Goal: Task Accomplishment & Management: Use online tool/utility

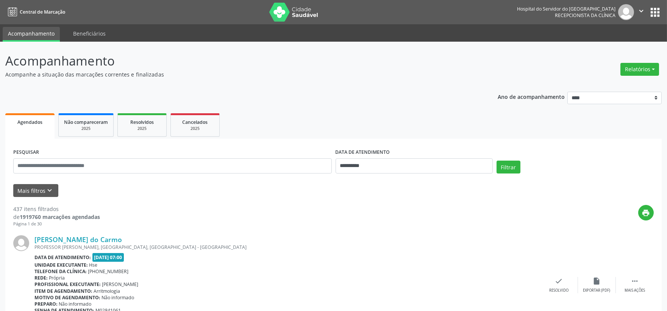
click at [50, 186] on icon "keyboard_arrow_down" at bounding box center [50, 190] width 8 height 8
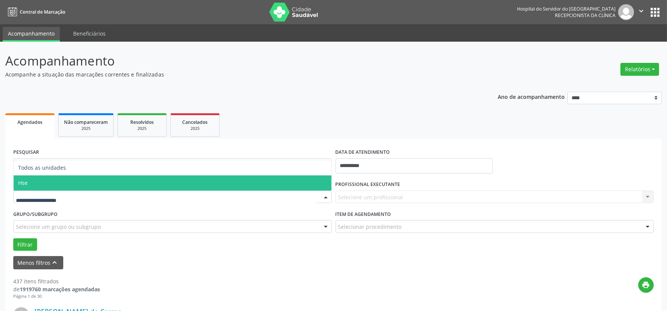
click at [71, 184] on span "Hse" at bounding box center [173, 182] width 318 height 15
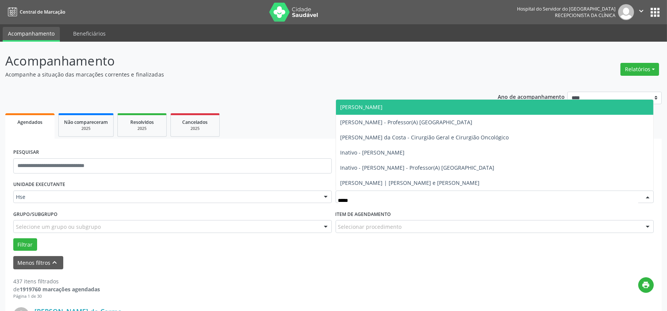
type input "******"
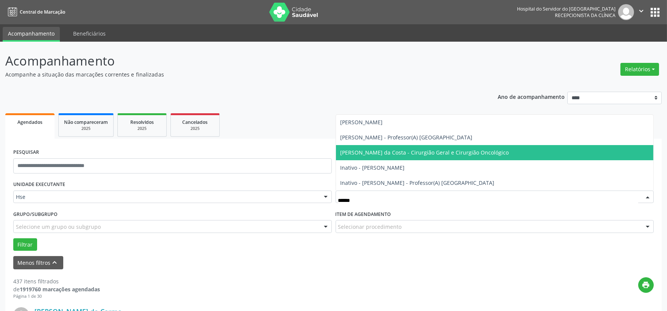
click at [396, 154] on span "[PERSON_NAME] da Costa - Cirurgião Geral e Cirurgião Oncológico" at bounding box center [424, 152] width 168 height 7
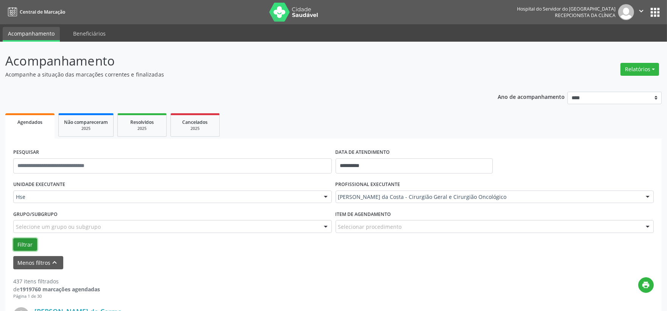
click at [22, 242] on button "Filtrar" at bounding box center [25, 244] width 24 height 13
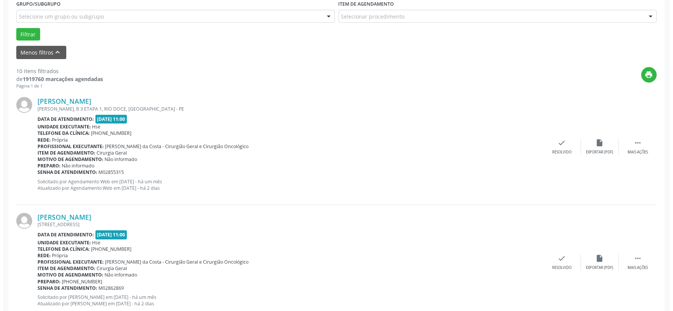
scroll to position [252, 0]
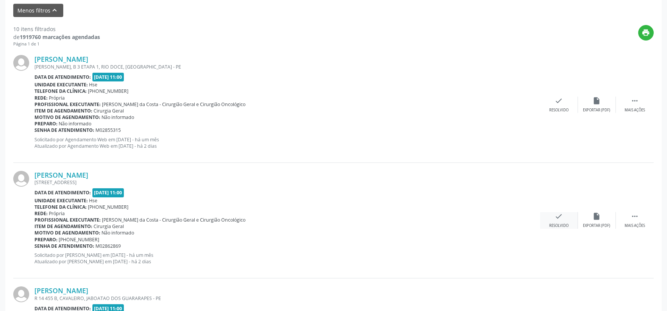
click at [555, 216] on icon "check" at bounding box center [559, 216] width 8 height 8
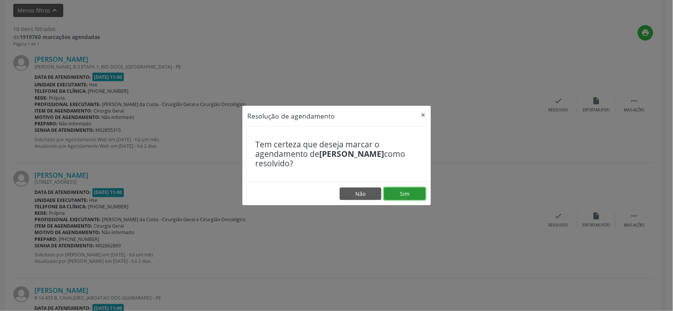
click at [422, 194] on button "Sim" at bounding box center [405, 193] width 42 height 13
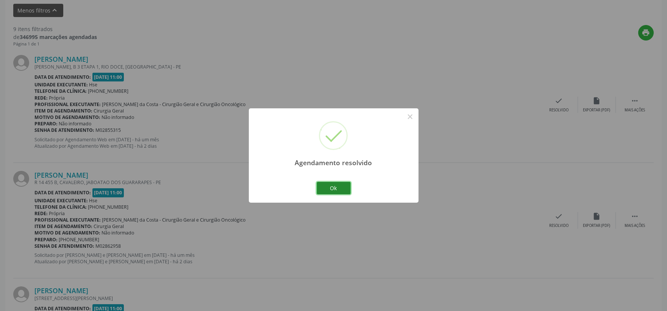
click at [339, 189] on button "Ok" at bounding box center [333, 188] width 34 height 13
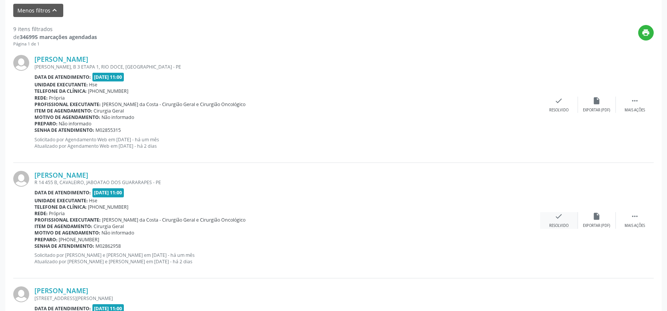
click at [555, 217] on icon "check" at bounding box center [559, 216] width 8 height 8
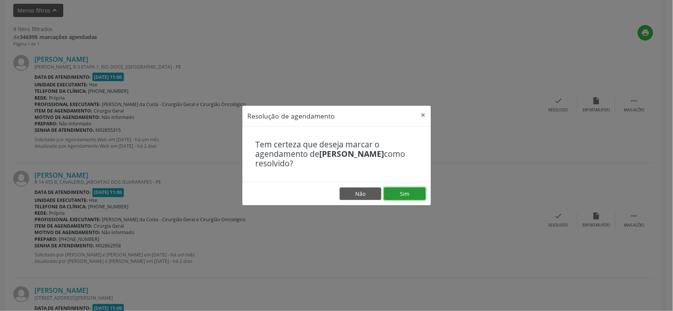
click at [402, 190] on button "Sim" at bounding box center [405, 193] width 42 height 13
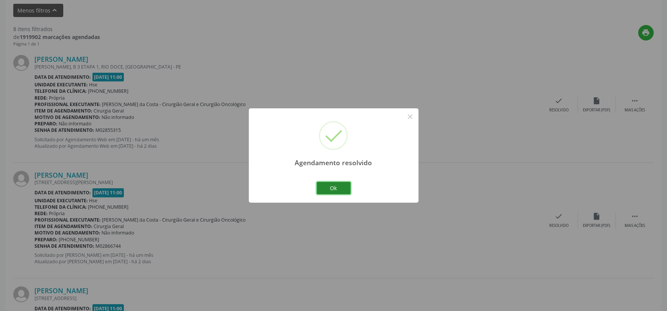
click at [320, 188] on button "Ok" at bounding box center [333, 188] width 34 height 13
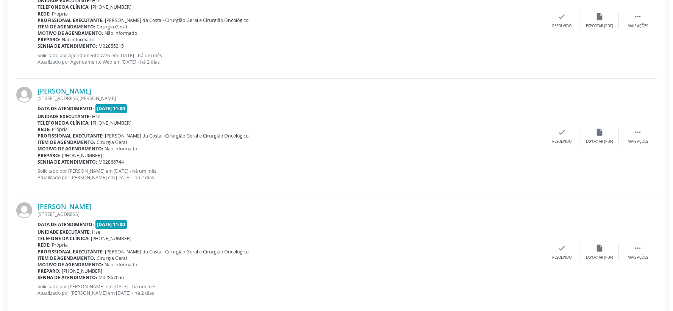
scroll to position [379, 0]
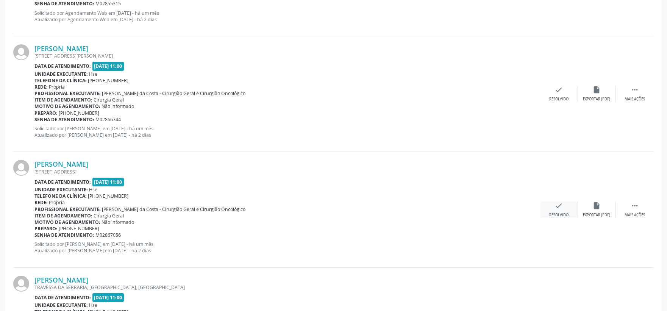
click at [566, 207] on div "check Resolvido" at bounding box center [559, 209] width 38 height 16
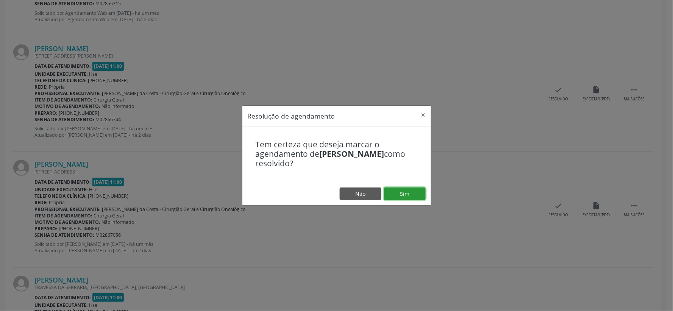
click at [413, 190] on button "Sim" at bounding box center [405, 193] width 42 height 13
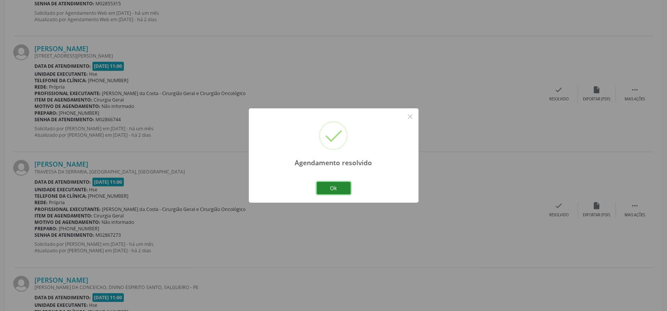
click at [331, 186] on button "Ok" at bounding box center [333, 188] width 34 height 13
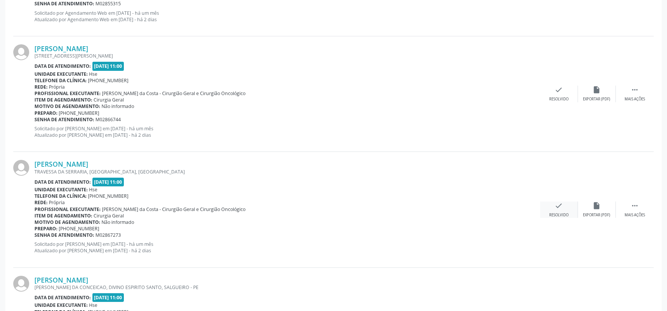
click at [561, 211] on div "check Resolvido" at bounding box center [559, 209] width 38 height 16
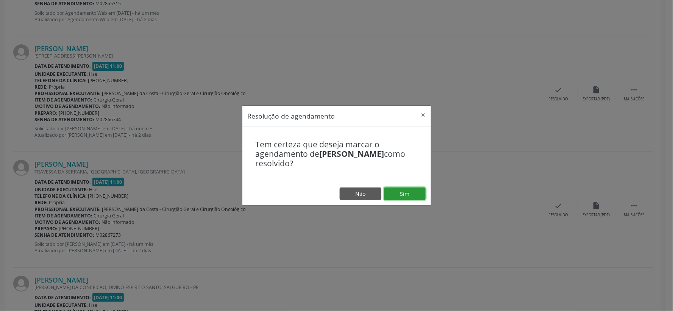
click at [407, 193] on button "Sim" at bounding box center [405, 193] width 42 height 13
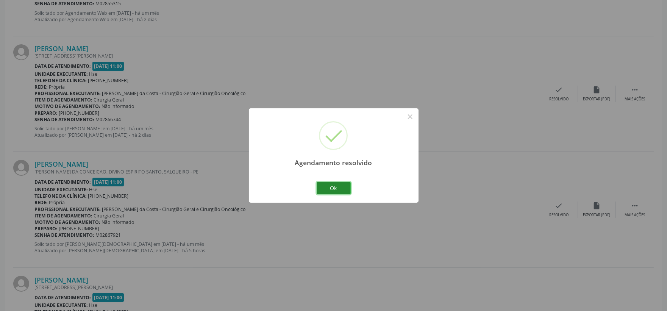
click at [326, 184] on button "Ok" at bounding box center [333, 188] width 34 height 13
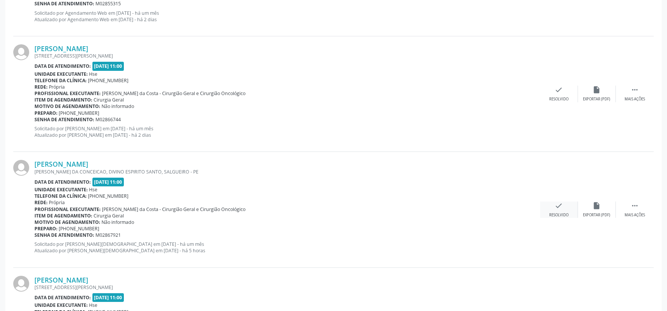
click at [554, 210] on div "check Resolvido" at bounding box center [559, 209] width 38 height 16
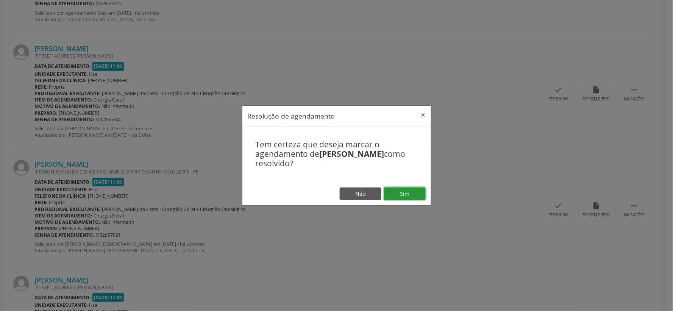
click at [400, 191] on button "Sim" at bounding box center [405, 193] width 42 height 13
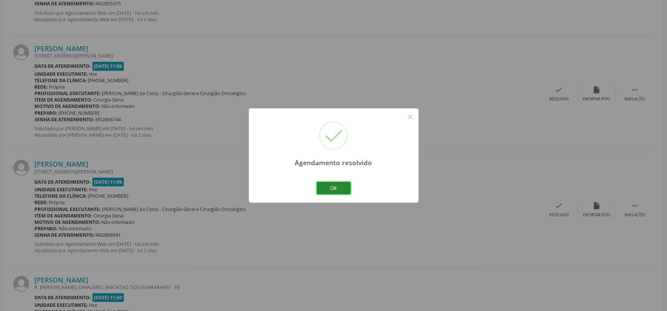
click at [326, 188] on button "Ok" at bounding box center [333, 188] width 34 height 13
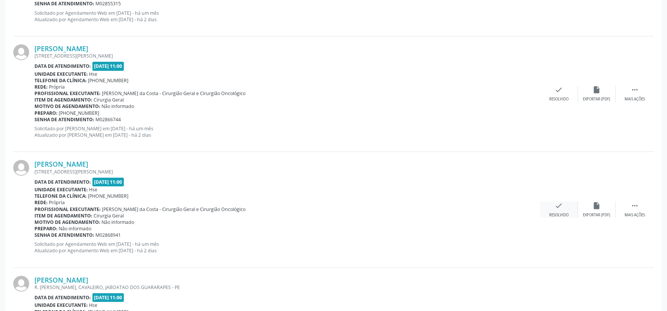
click at [558, 210] on div "check Resolvido" at bounding box center [559, 209] width 38 height 16
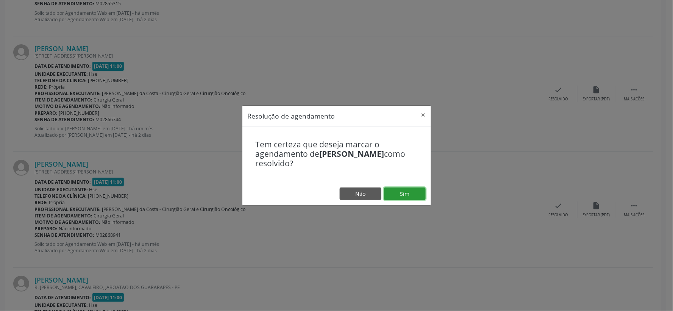
click at [422, 191] on button "Sim" at bounding box center [405, 193] width 42 height 13
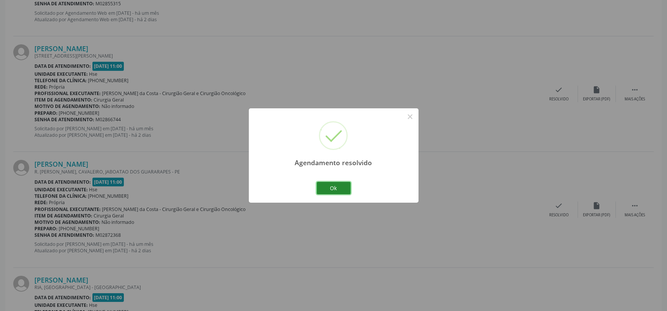
click at [334, 188] on button "Ok" at bounding box center [333, 188] width 34 height 13
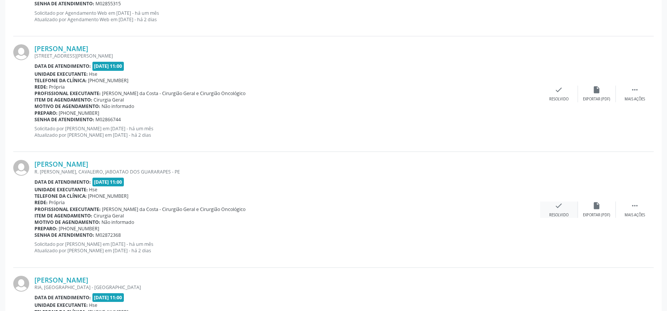
click at [557, 209] on icon "check" at bounding box center [559, 205] width 8 height 8
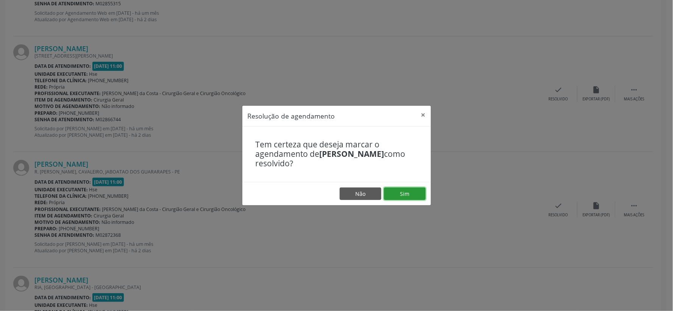
click at [409, 191] on button "Sim" at bounding box center [405, 193] width 42 height 13
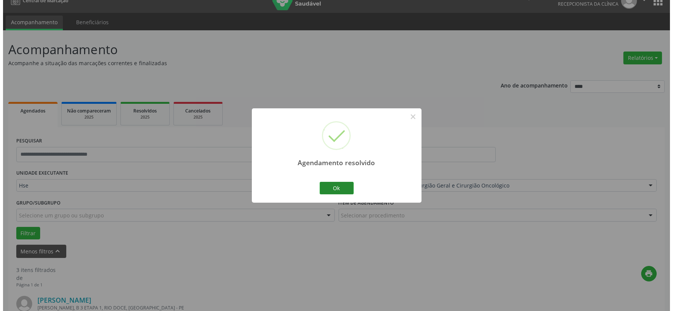
scroll to position [348, 0]
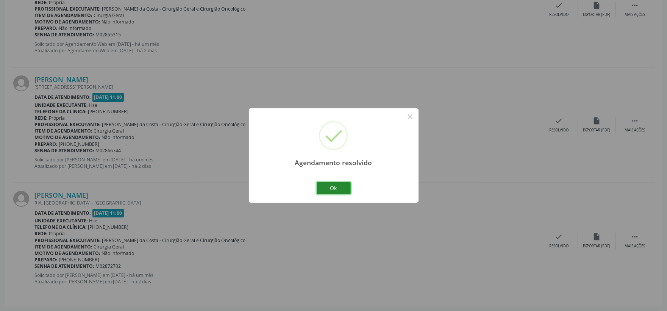
click at [326, 185] on button "Ok" at bounding box center [333, 188] width 34 height 13
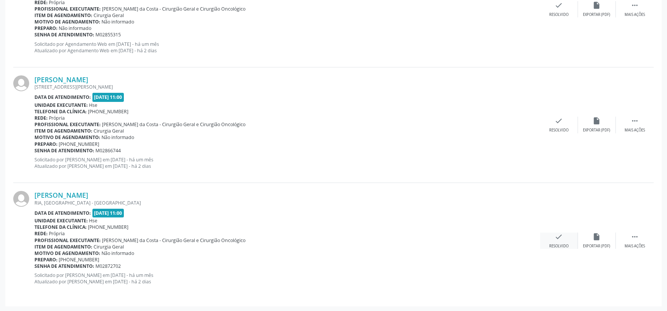
click at [555, 235] on icon "check" at bounding box center [559, 236] width 8 height 8
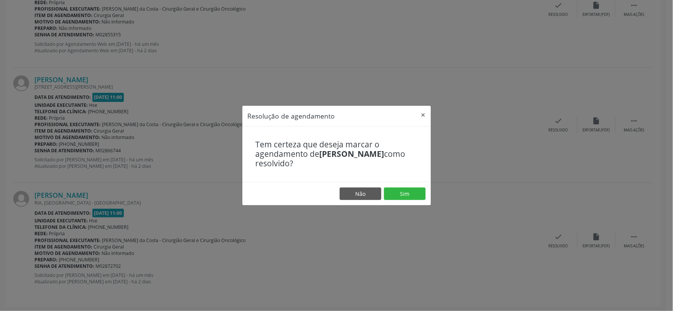
click at [409, 186] on footer "Não Sim" at bounding box center [336, 194] width 189 height 24
click at [409, 190] on button "Sim" at bounding box center [405, 193] width 42 height 13
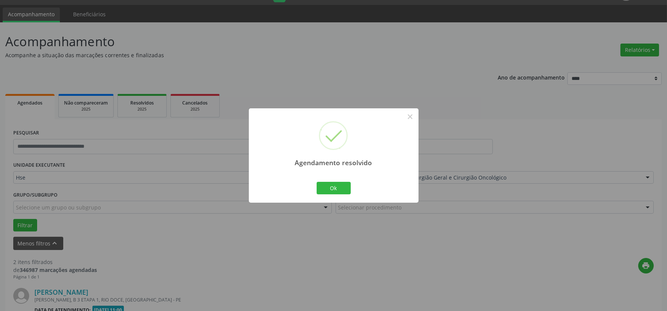
scroll to position [232, 0]
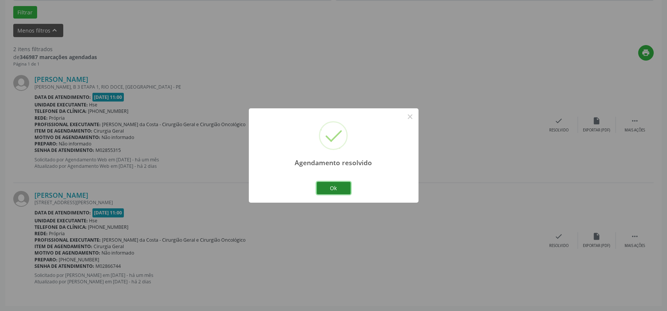
click at [326, 182] on button "Ok" at bounding box center [333, 188] width 34 height 13
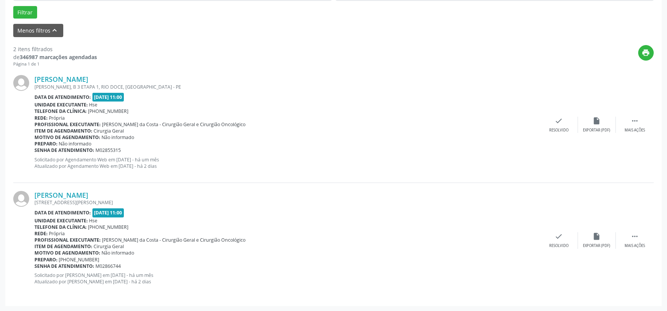
scroll to position [190, 0]
